Goal: Information Seeking & Learning: Learn about a topic

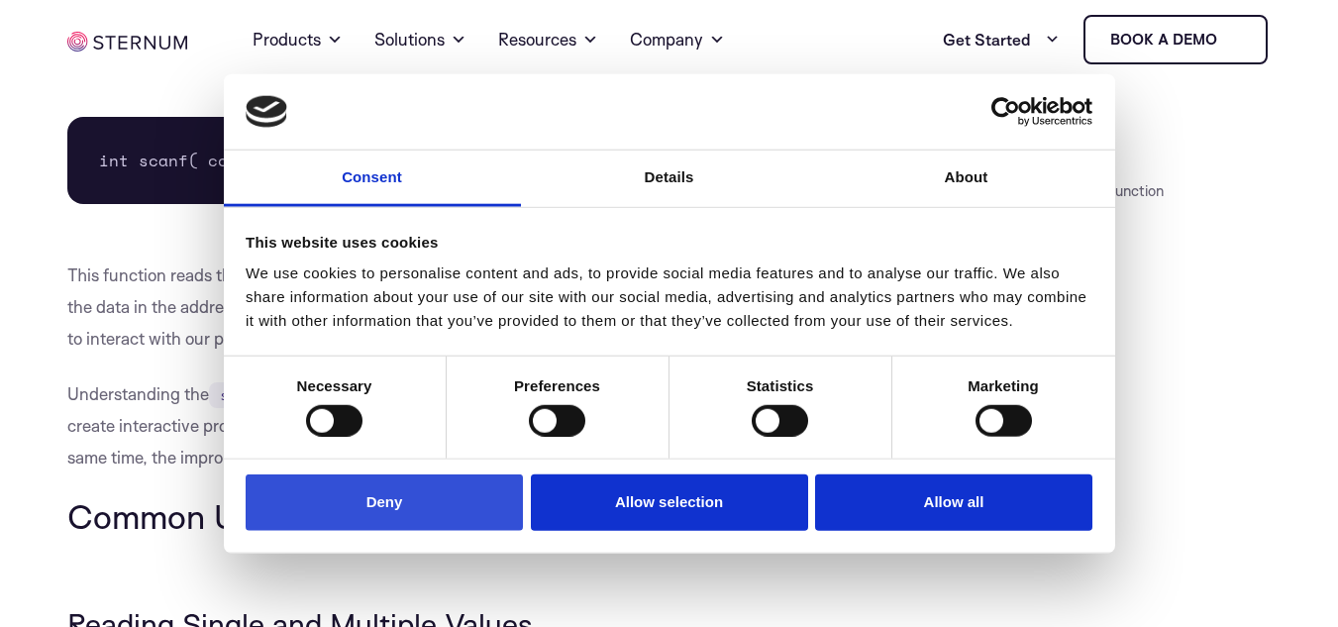
click at [476, 509] on button "Deny" at bounding box center [384, 503] width 277 height 56
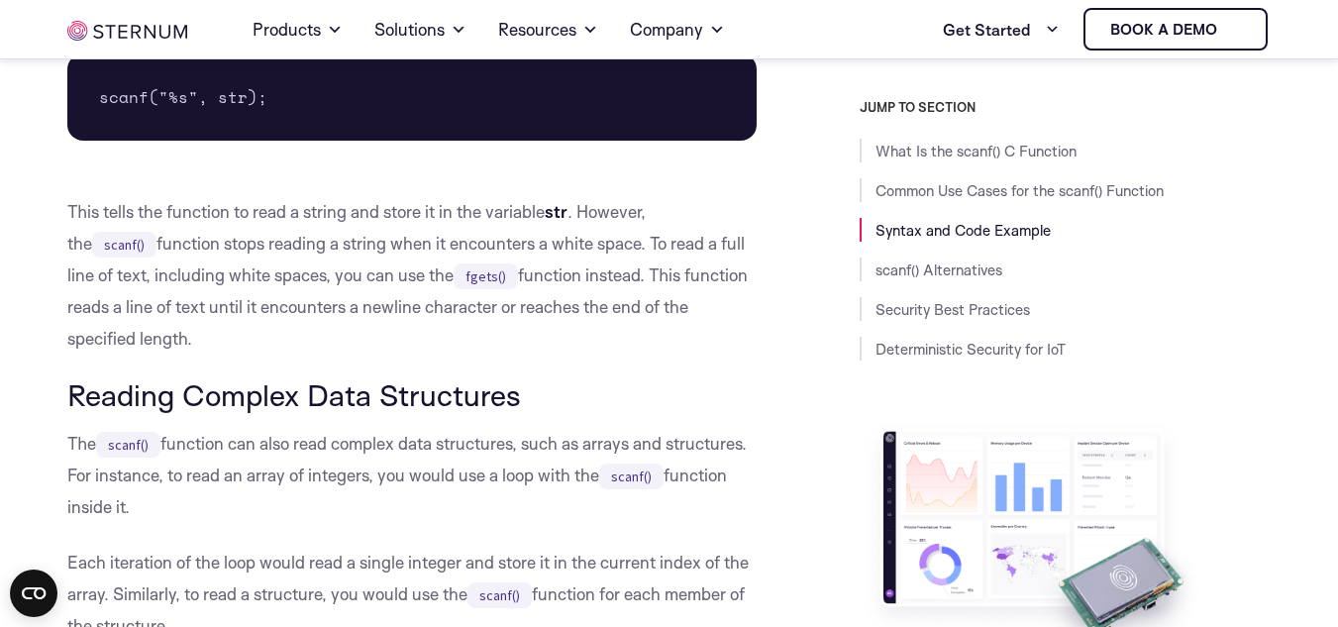
scroll to position [1763, 0]
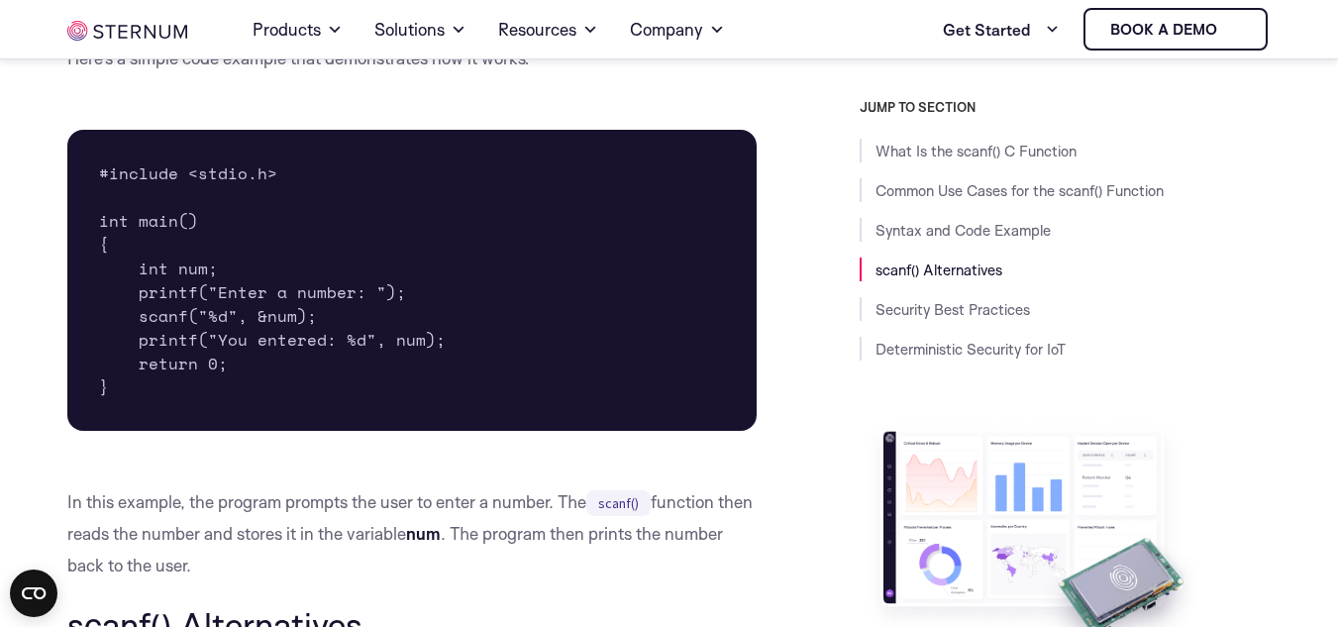
scroll to position [2951, 0]
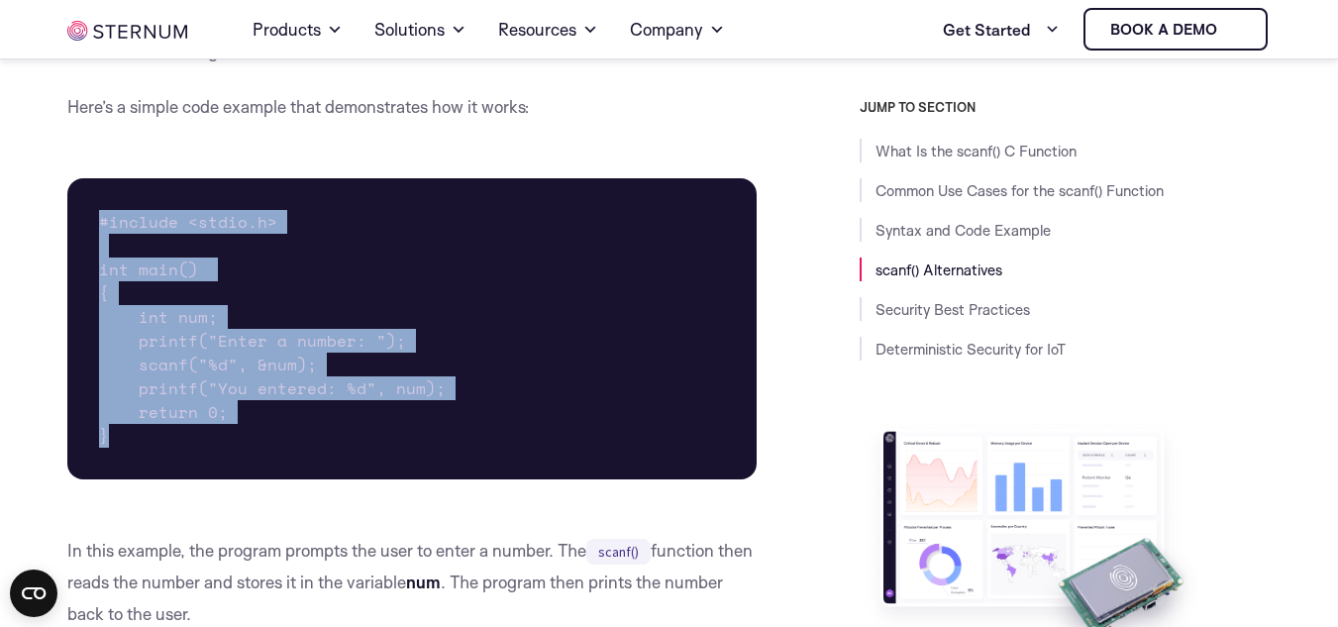
drag, startPoint x: 98, startPoint y: 151, endPoint x: 281, endPoint y: 371, distance: 286.3
click at [282, 371] on pre "#include <stdio.h> int main() { int num; printf("Enter a number: "); scanf("%d"…" at bounding box center [412, 328] width 691 height 301
click at [535, 342] on pre "#include <stdio.h> int main() { int num; printf("Enter a number: "); scanf("%d"…" at bounding box center [412, 328] width 691 height 301
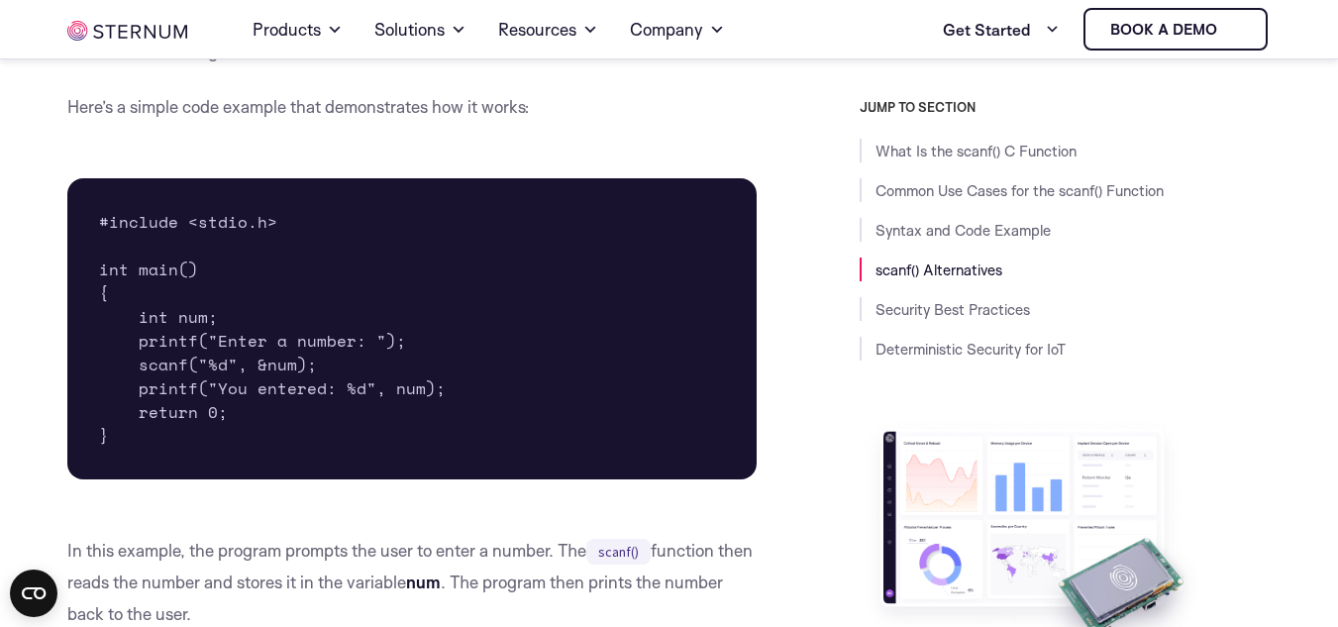
click at [535, 342] on pre "#include <stdio.h> int main() { int num; printf("Enter a number: "); scanf("%d"…" at bounding box center [412, 328] width 691 height 301
drag, startPoint x: 111, startPoint y: 140, endPoint x: 151, endPoint y: 155, distance: 42.3
click at [198, 178] on pre "#include <stdio.h> int main() { int num; printf("Enter a number: "); scanf("%d"…" at bounding box center [412, 328] width 691 height 301
drag, startPoint x: 297, startPoint y: 178, endPoint x: 191, endPoint y: 215, distance: 112.2
click at [290, 178] on pre "#include <stdio.h> int main() { int num; printf("Enter a number: "); scanf("%d"…" at bounding box center [412, 328] width 691 height 301
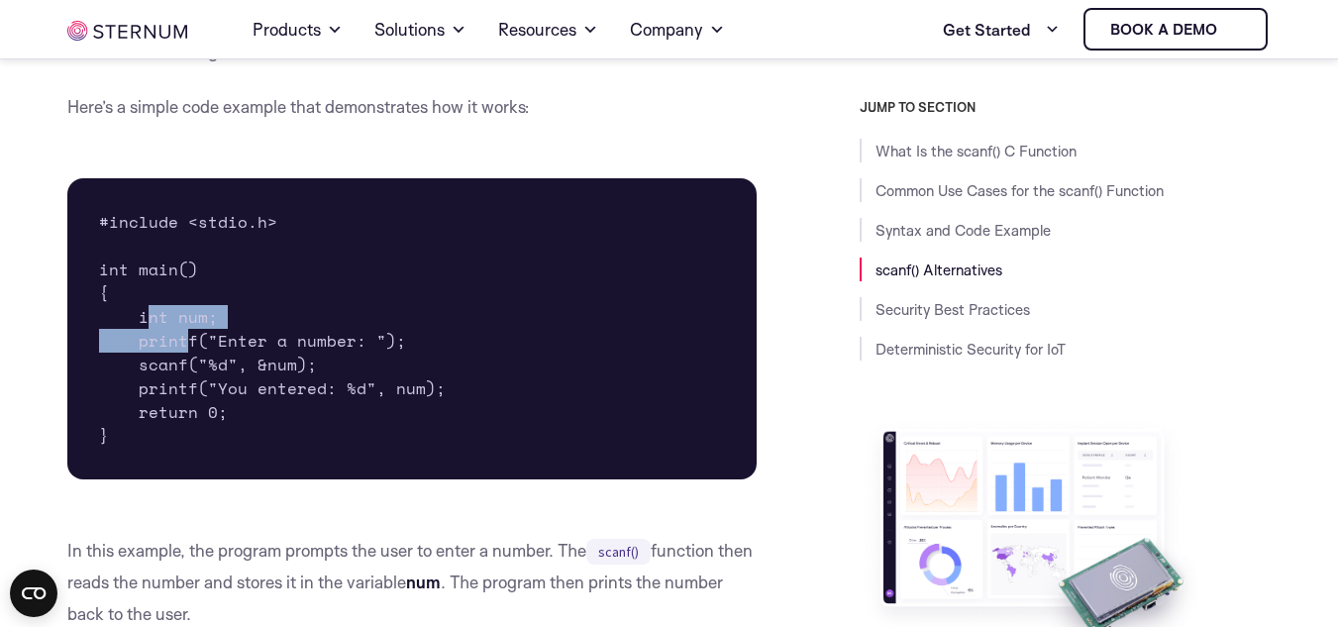
drag, startPoint x: 148, startPoint y: 253, endPoint x: 166, endPoint y: 268, distance: 24.6
click at [176, 272] on pre "#include <stdio.h> int main() { int num; printf("Enter a number: "); scanf("%d"…" at bounding box center [412, 328] width 691 height 301
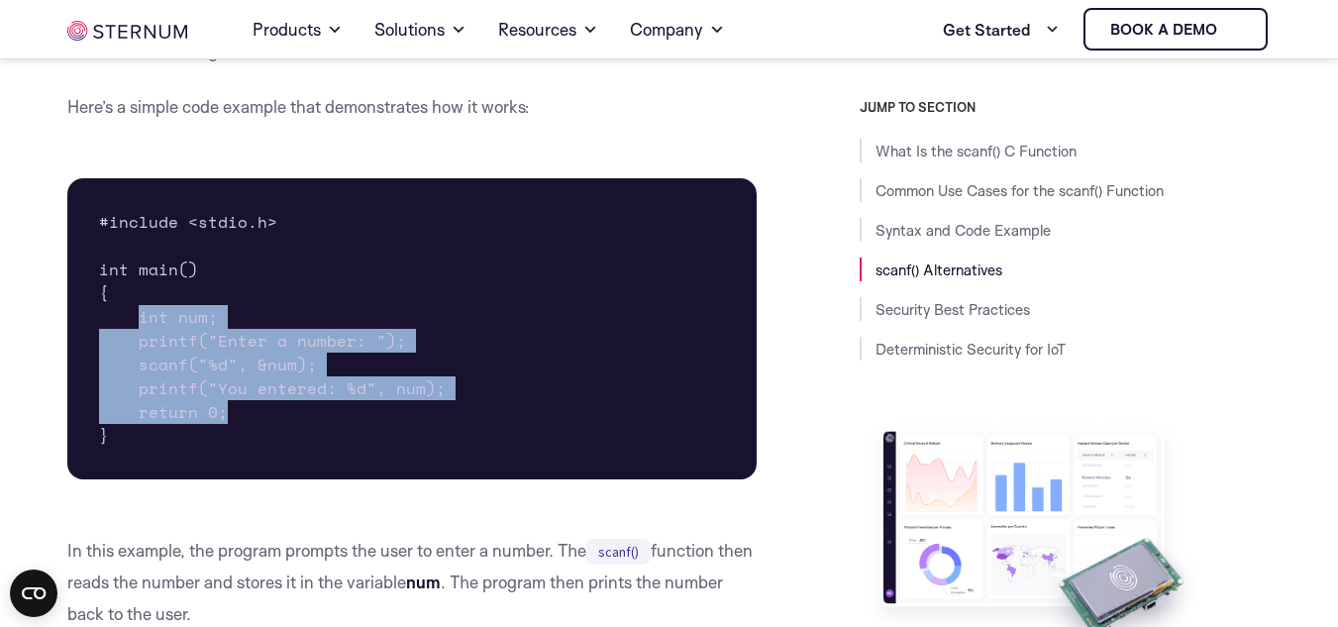
drag, startPoint x: 133, startPoint y: 256, endPoint x: 360, endPoint y: 346, distance: 244.1
click at [360, 346] on pre "#include <stdio.h> int main() { int num; printf("Enter a number: "); scanf("%d"…" at bounding box center [412, 328] width 691 height 301
